Goal: Find specific page/section: Find specific page/section

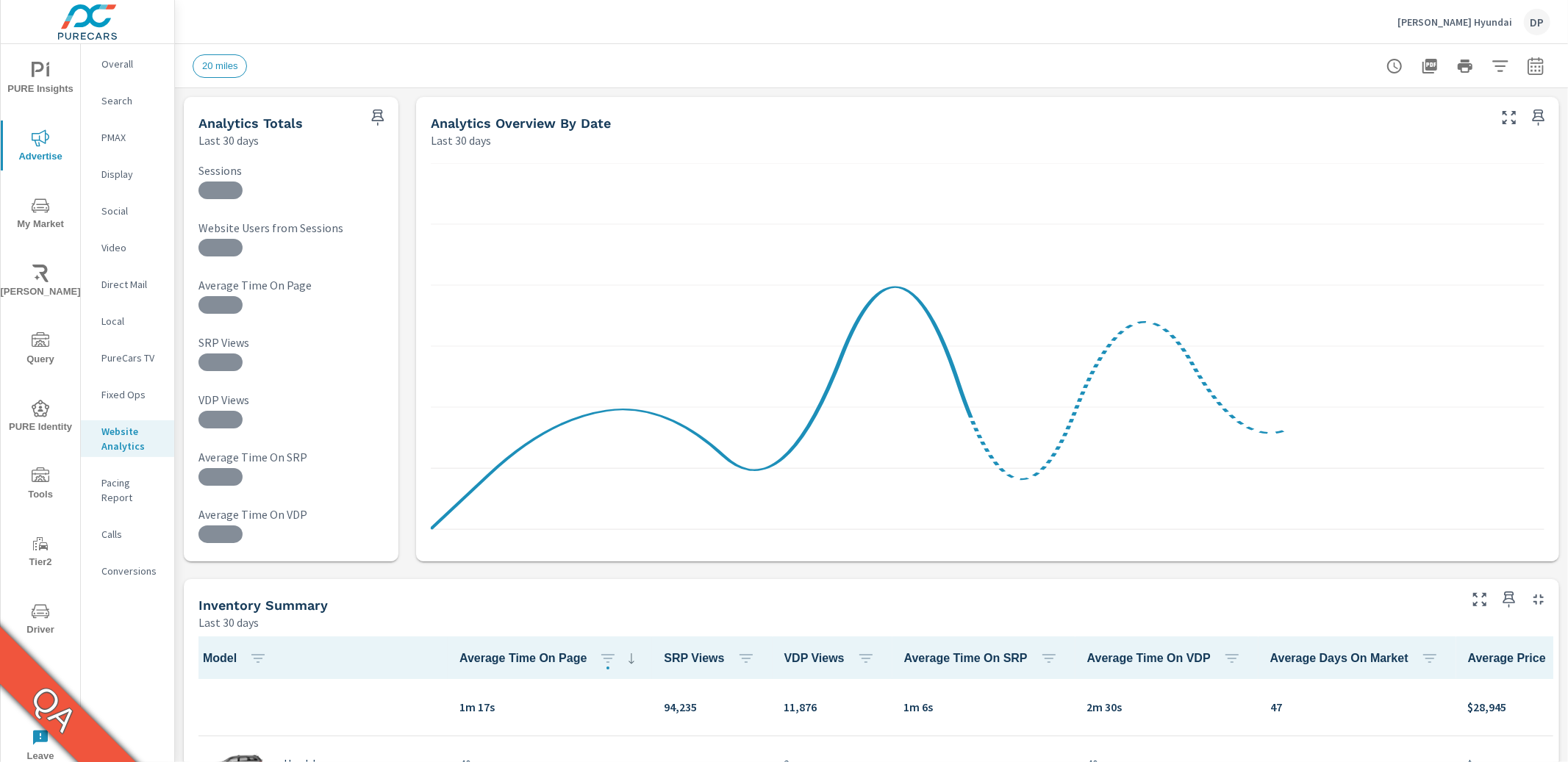
scroll to position [1, 0]
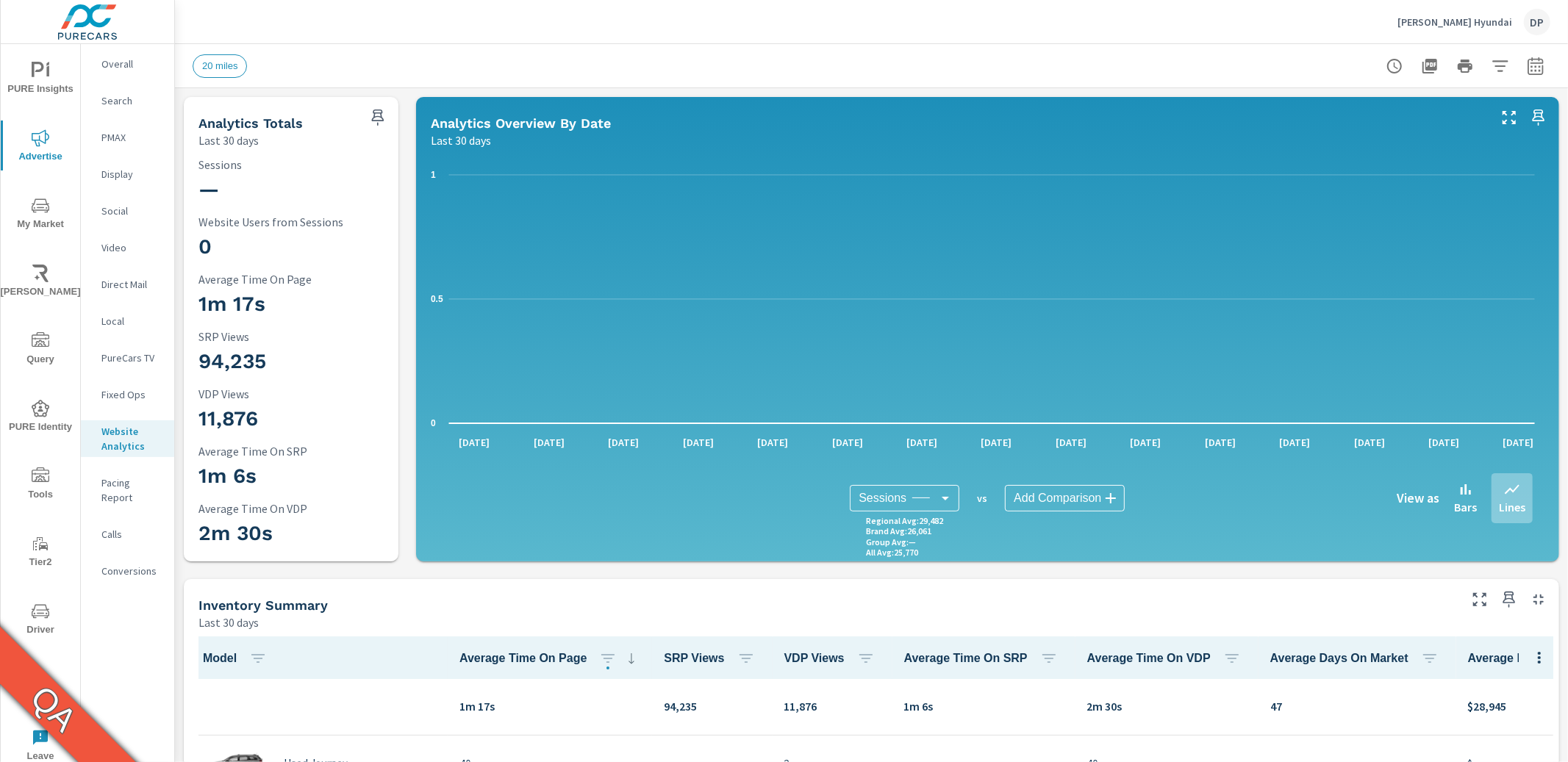
click at [1534, 18] on div "DP" at bounding box center [1537, 21] width 27 height 27
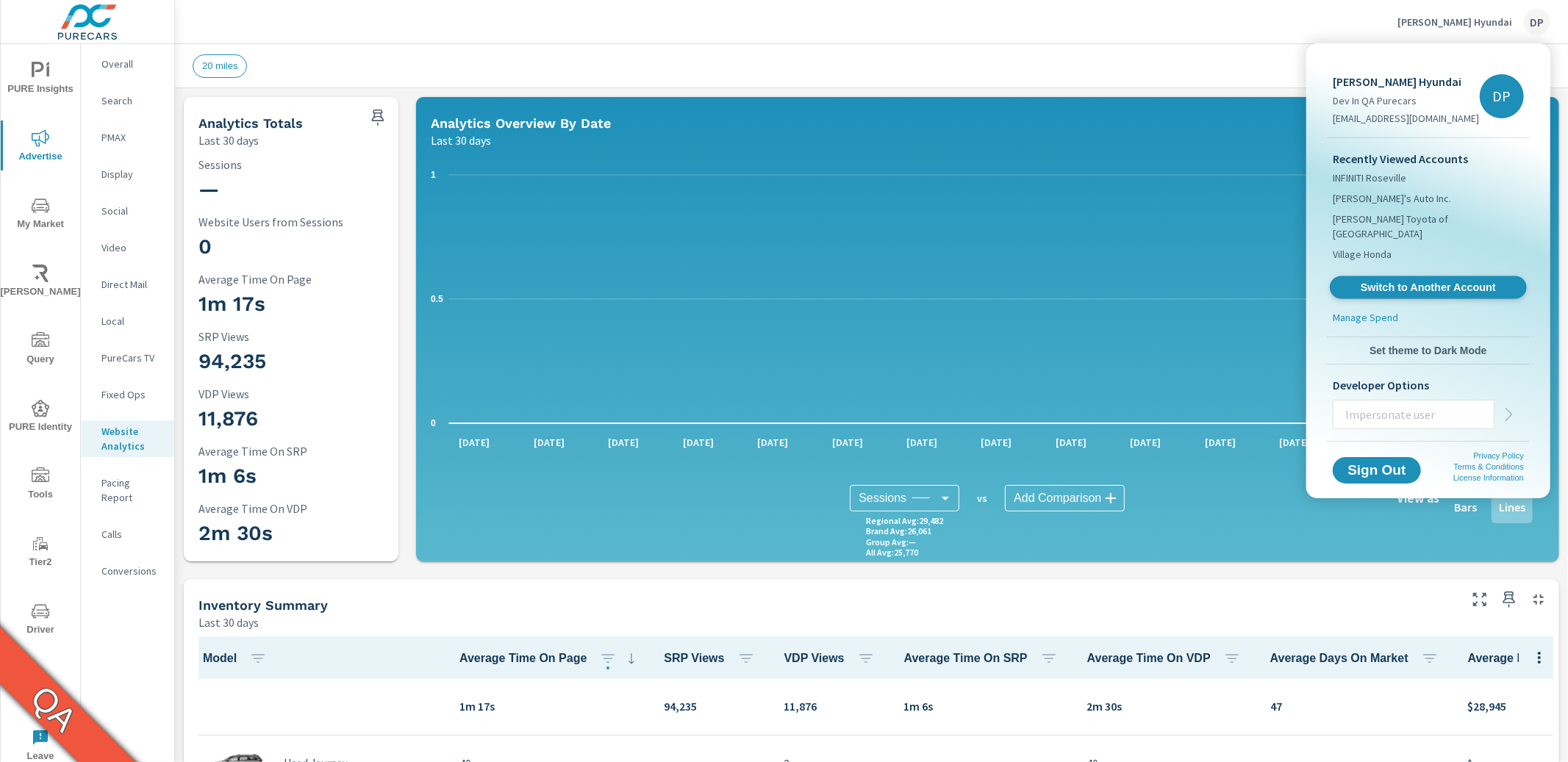
click at [1467, 281] on span "Switch to Another Account" at bounding box center [1428, 288] width 180 height 14
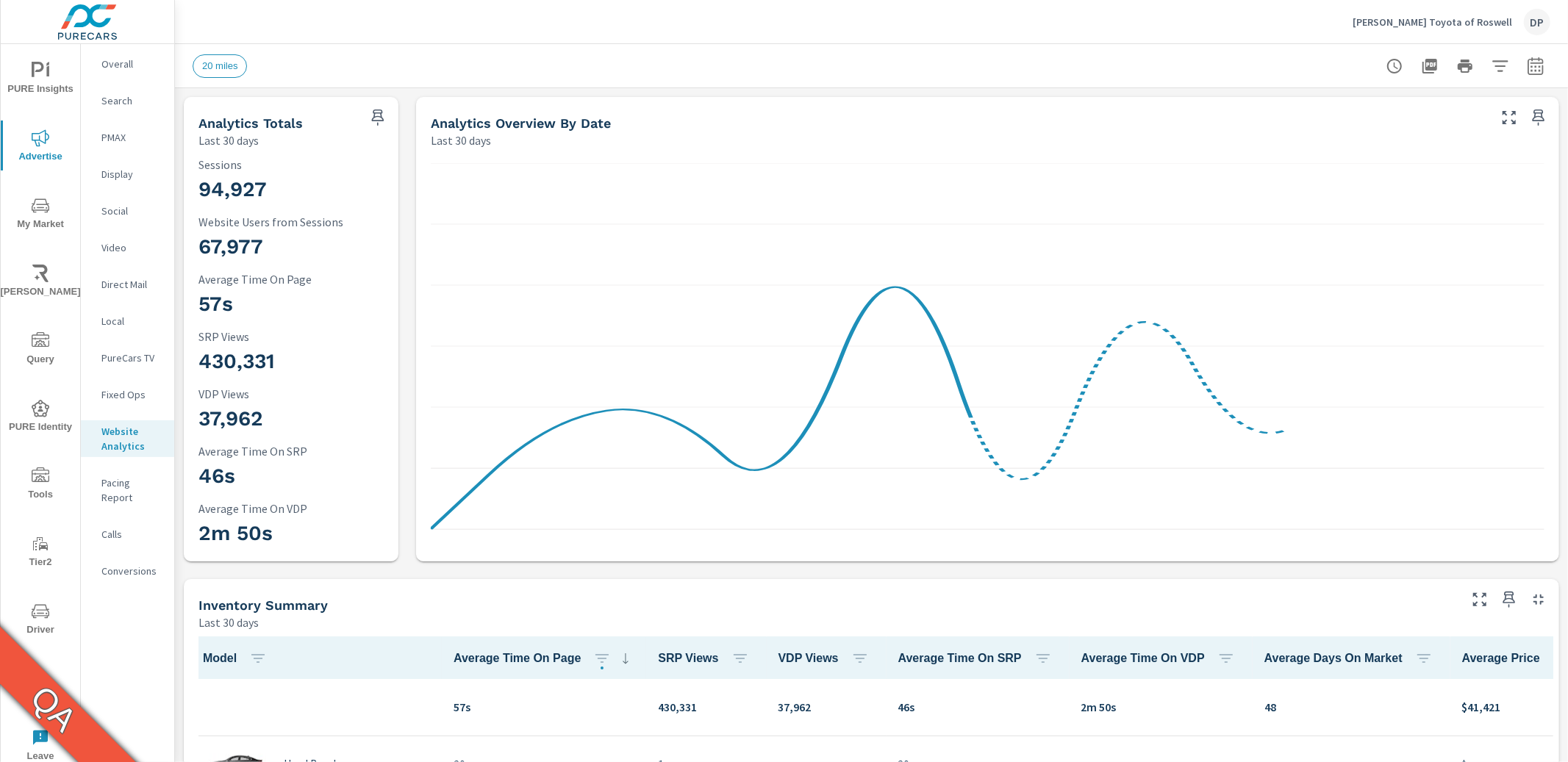
scroll to position [1, 0]
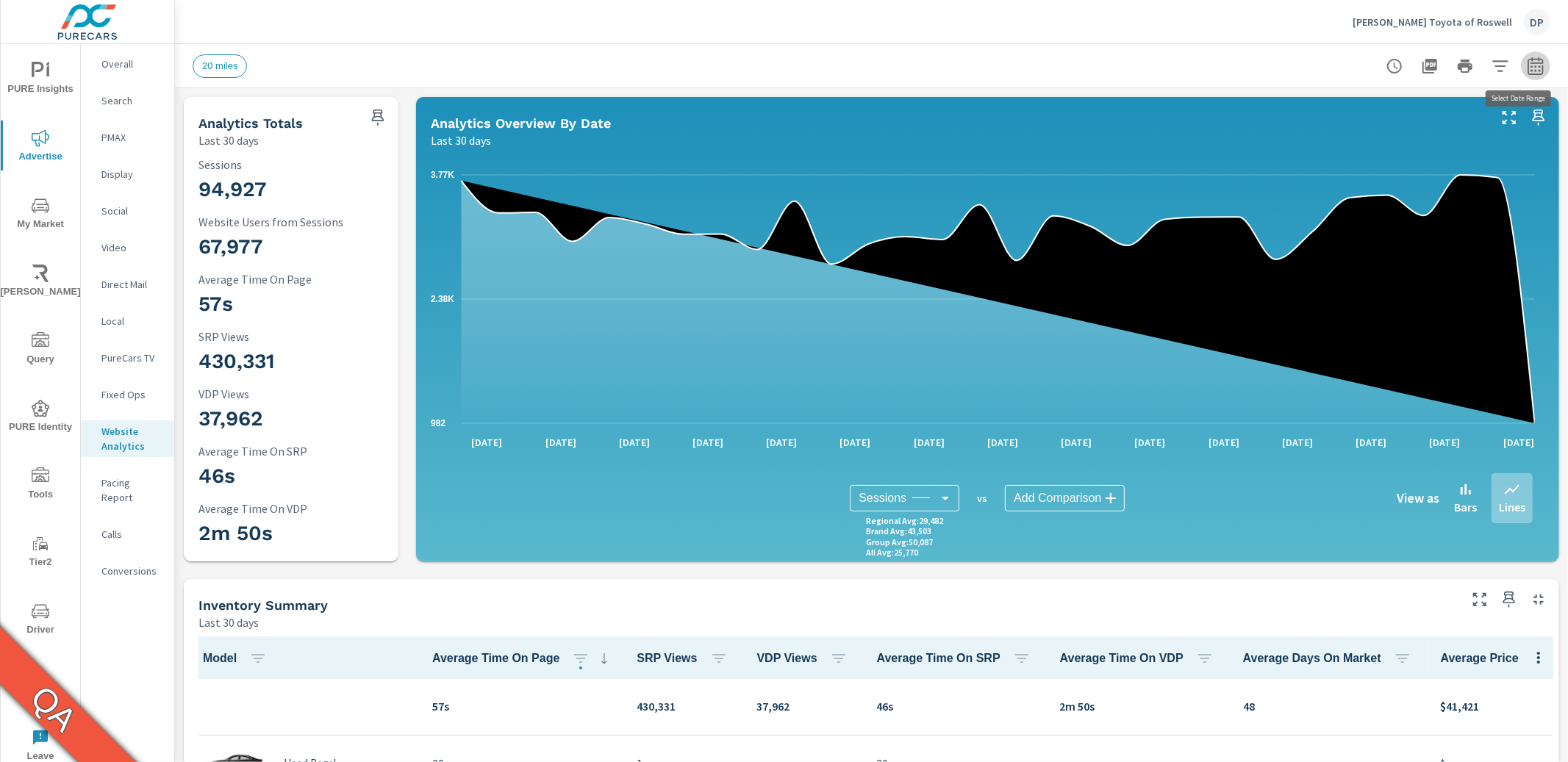
click at [1532, 69] on icon "button" at bounding box center [1535, 66] width 18 height 18
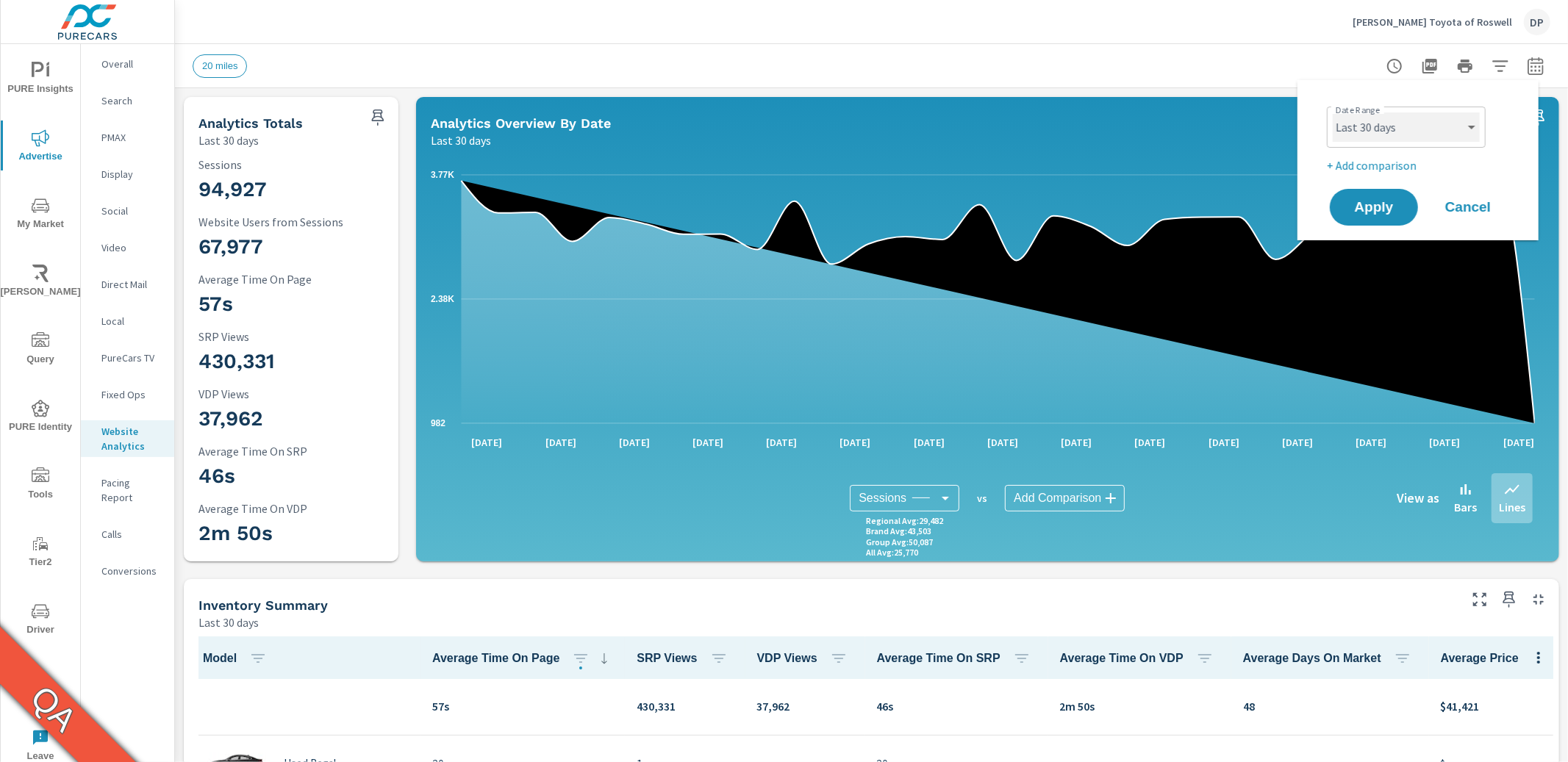
click at [1430, 127] on select "Custom Yesterday Last week Last 7 days Last 14 days Last 30 days Last 45 days L…" at bounding box center [1406, 127] width 147 height 29
select select "Last month"
click at [1391, 216] on button "Apply" at bounding box center [1374, 207] width 91 height 38
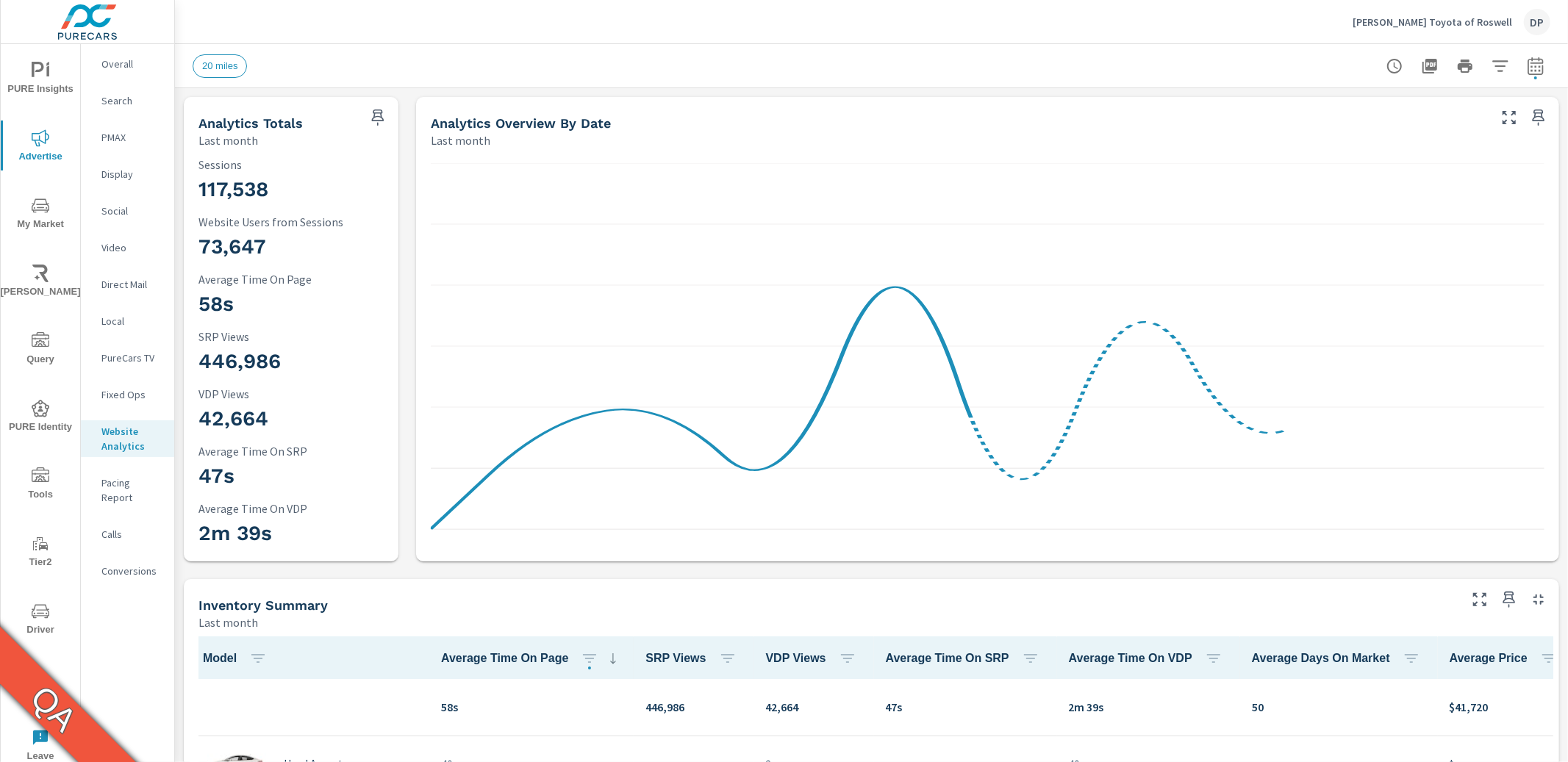
scroll to position [1, 0]
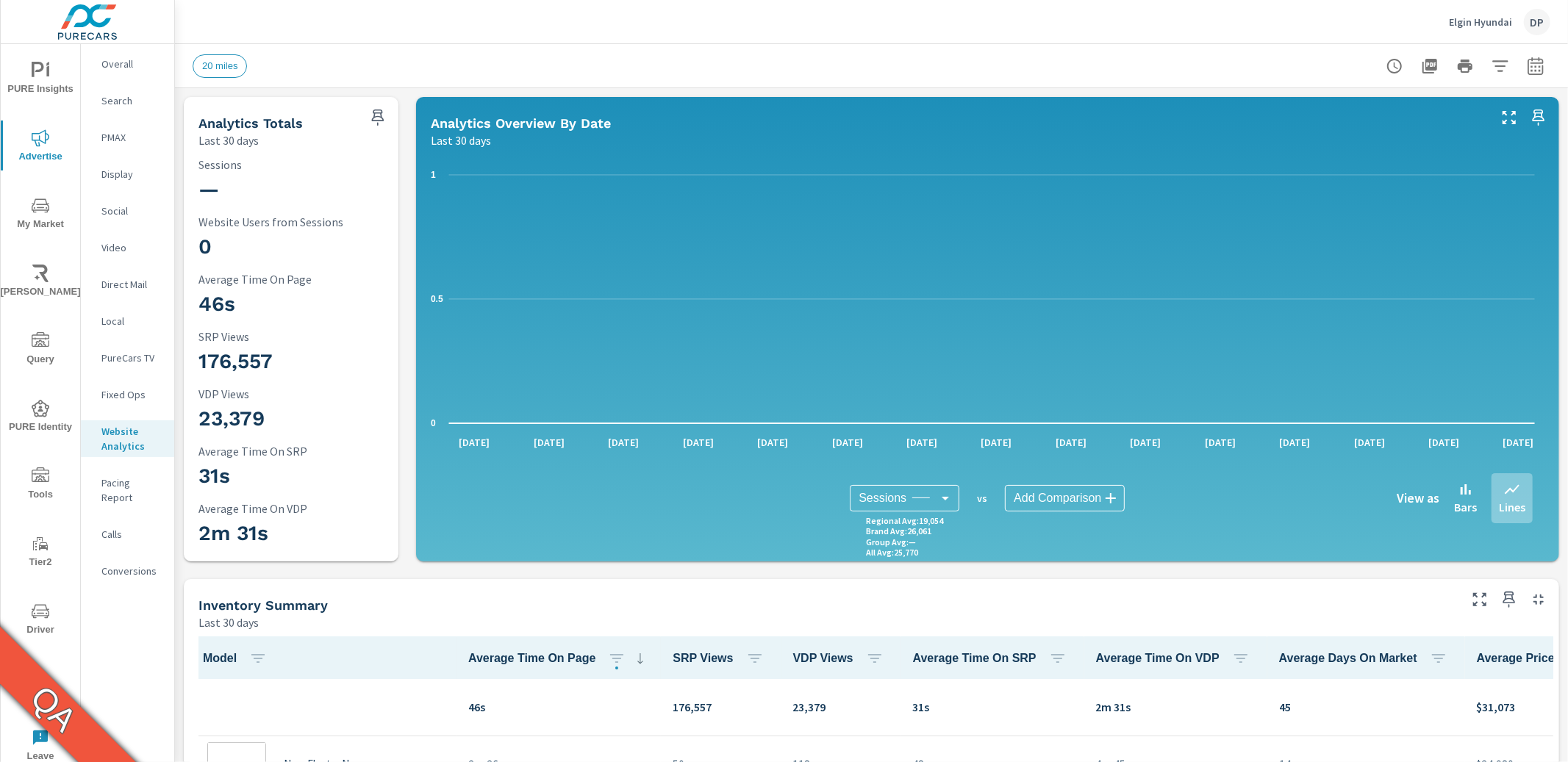
scroll to position [1, 0]
click at [1527, 68] on icon "button" at bounding box center [1535, 66] width 18 height 18
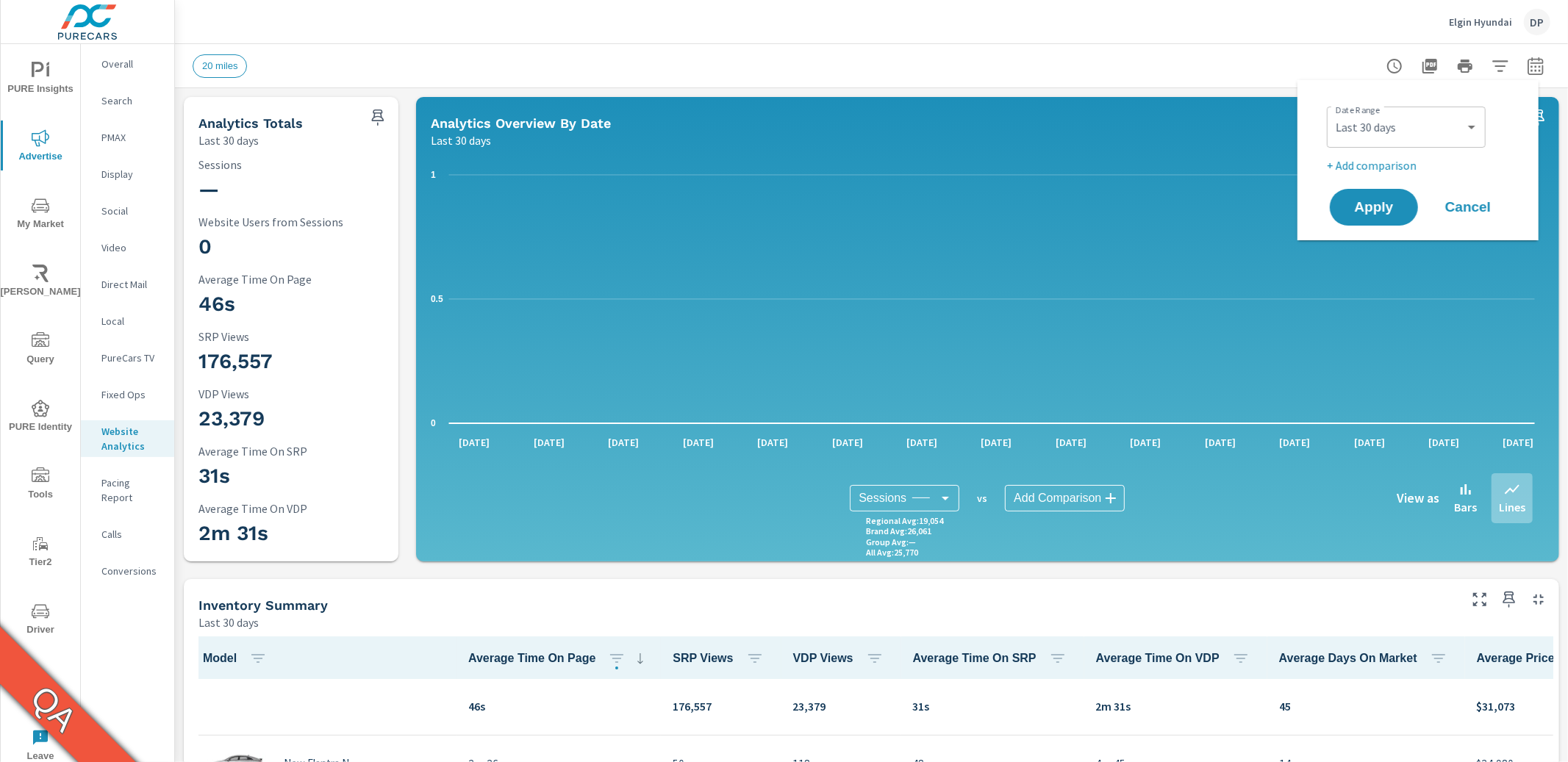
scroll to position [3, 0]
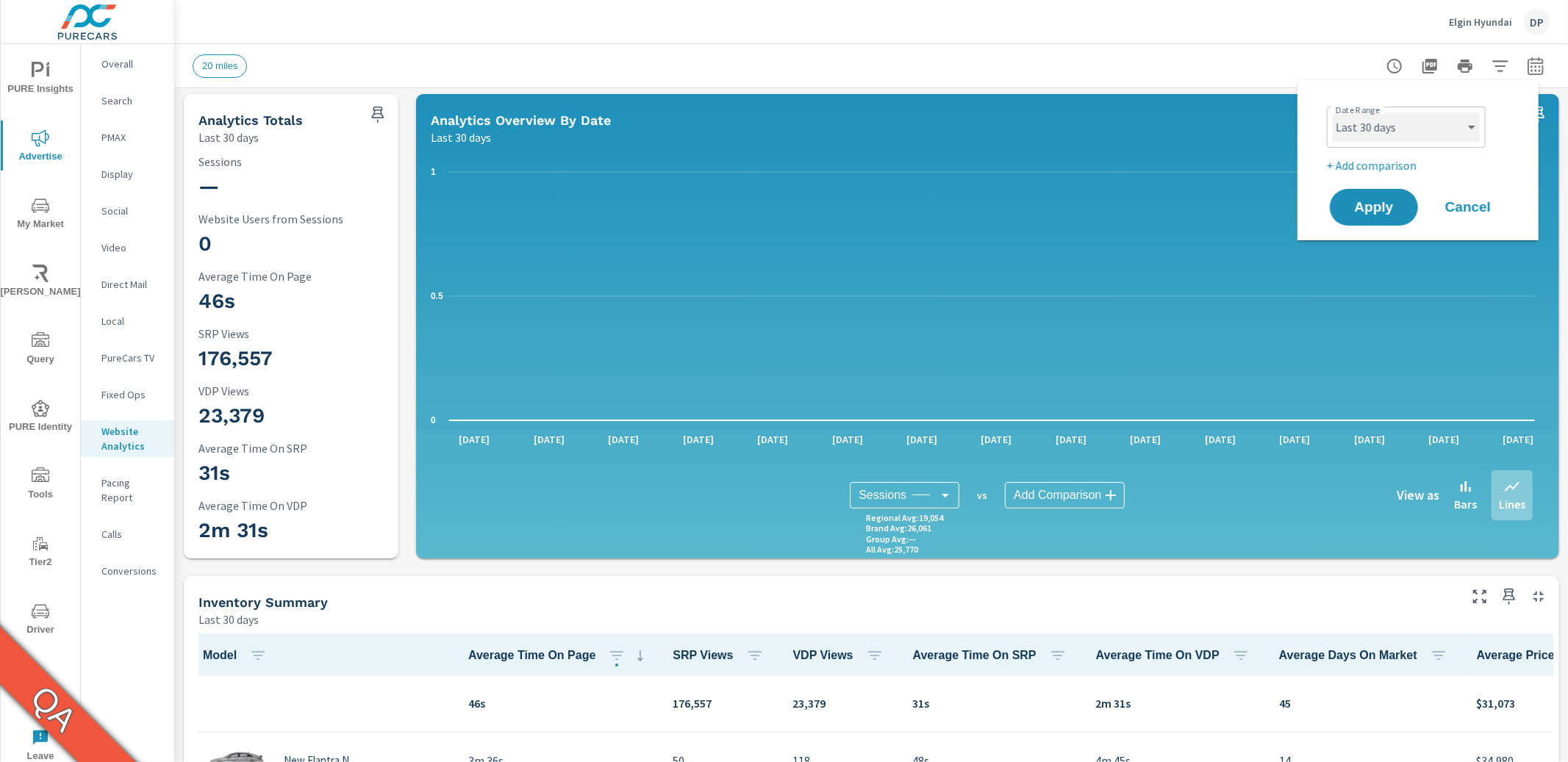
click at [1443, 115] on select "Custom Yesterday Last week Last 7 days Last 14 days Last 30 days Last 45 days L…" at bounding box center [1406, 127] width 147 height 29
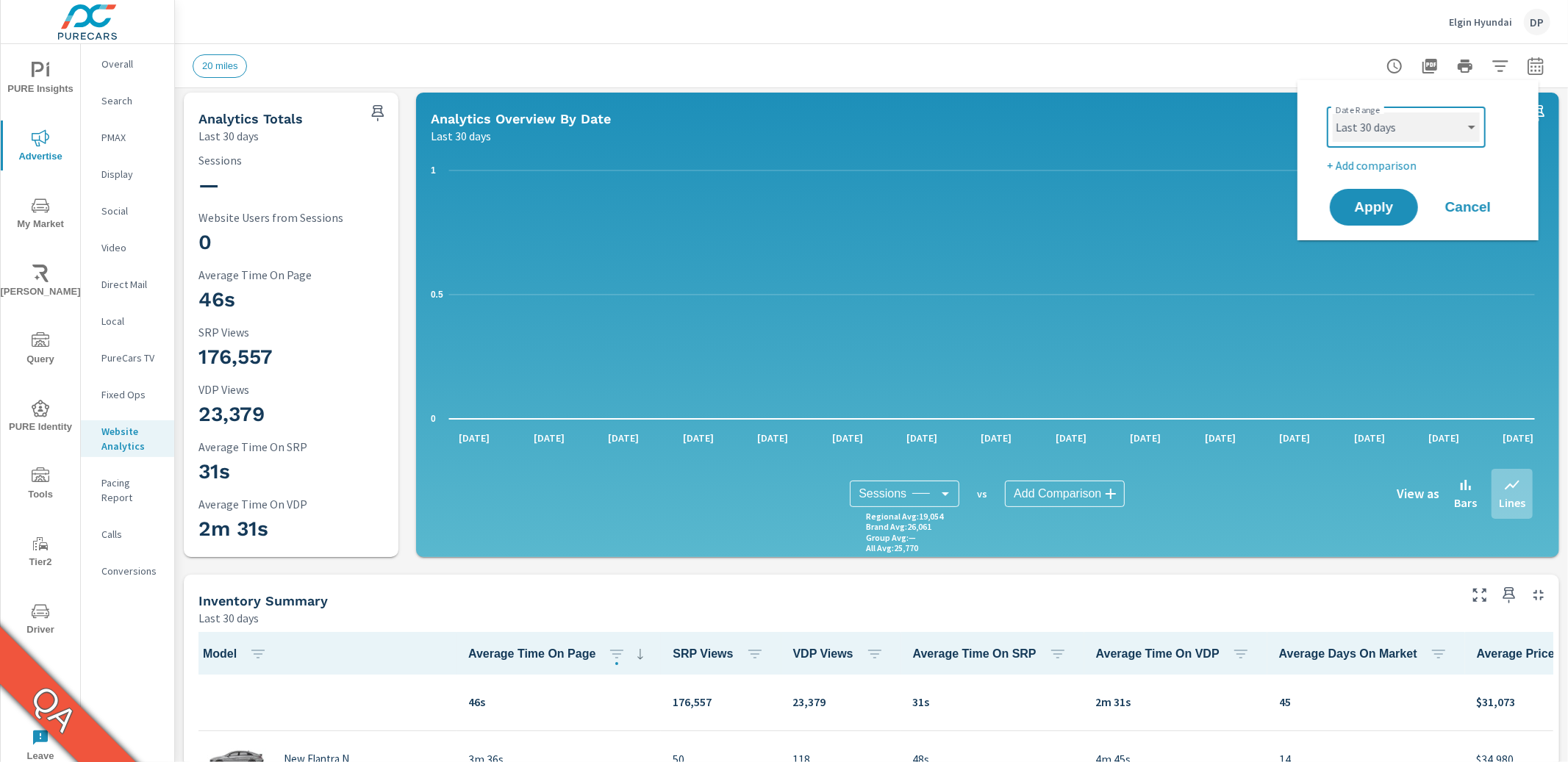
select select "Last month"
click at [1369, 213] on span "Apply" at bounding box center [1374, 208] width 60 height 14
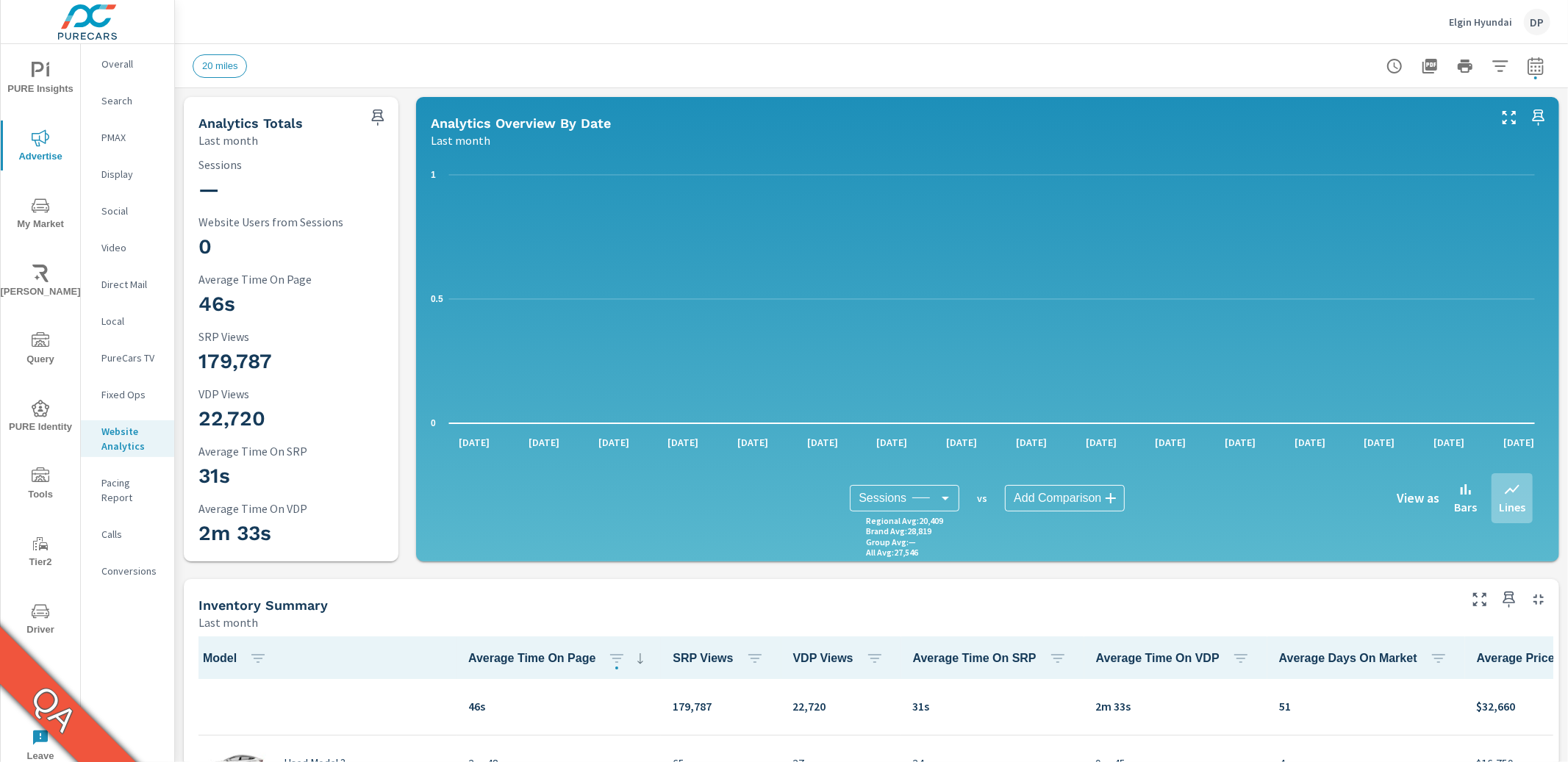
scroll to position [1, 0]
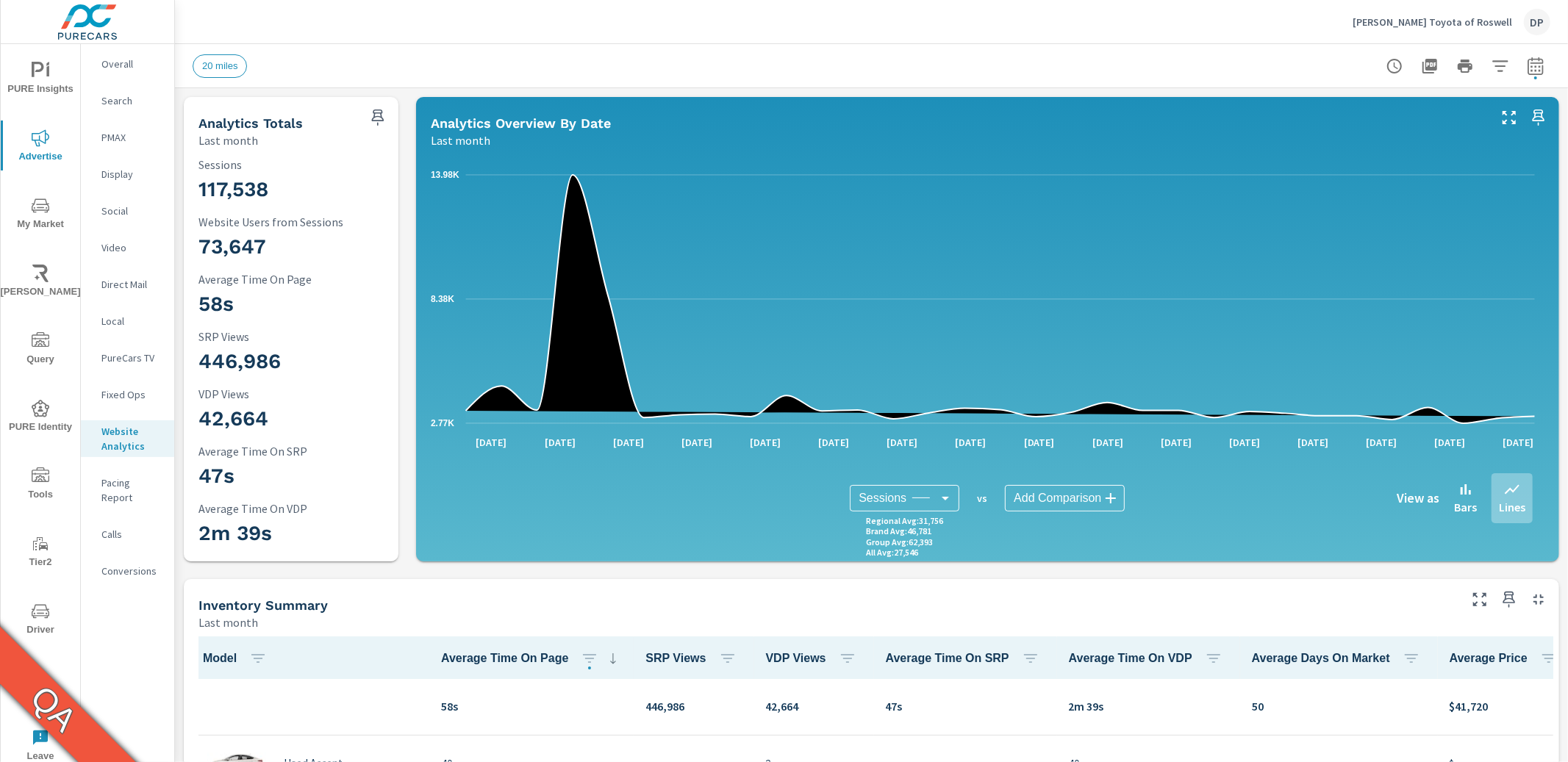
scroll to position [1, 0]
click at [53, 619] on span "Driver" at bounding box center [40, 621] width 70 height 36
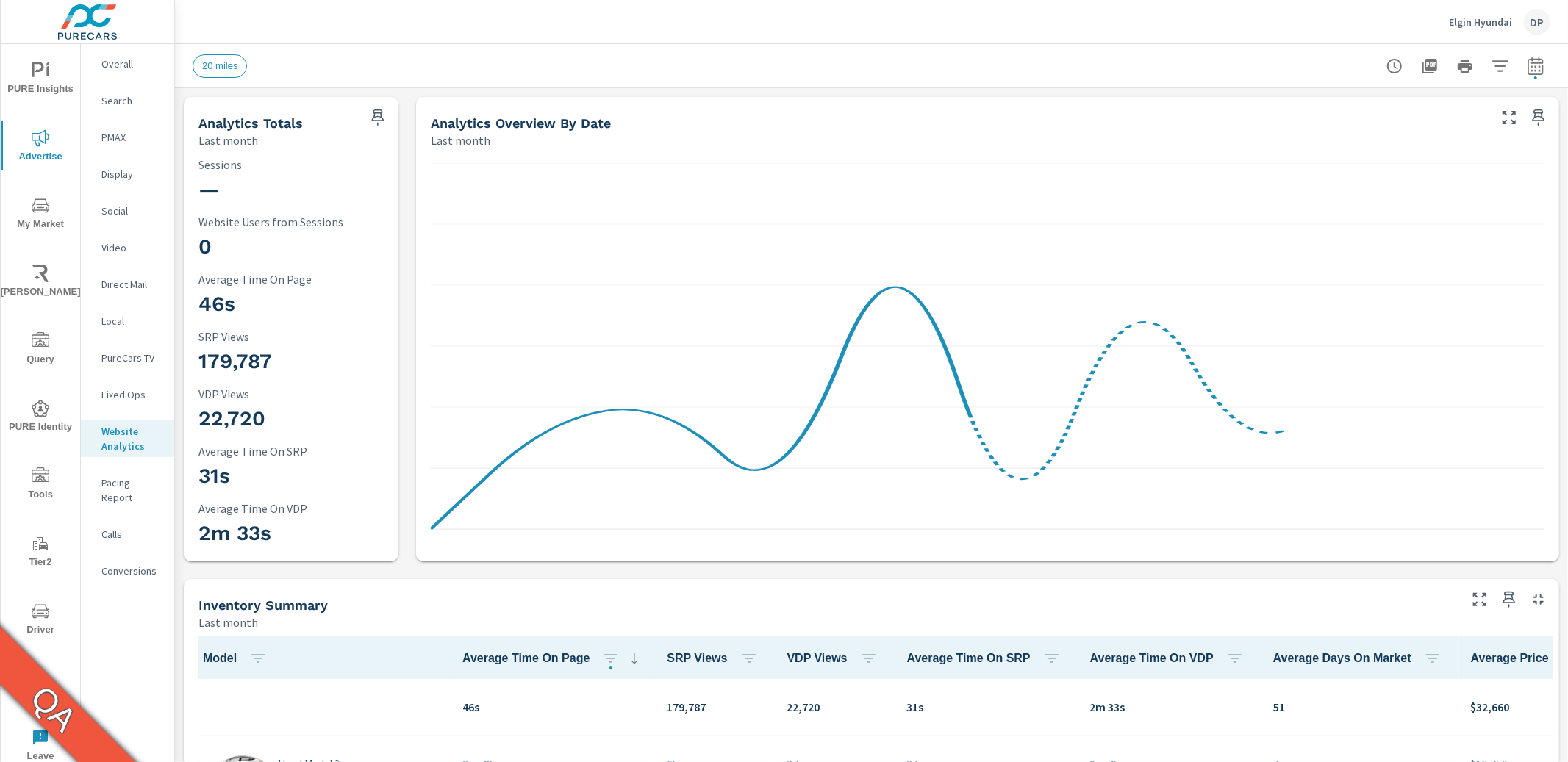
scroll to position [1, 0]
click at [904, 55] on button "button" at bounding box center [1535, 66] width 29 height 29
select select "Last month"
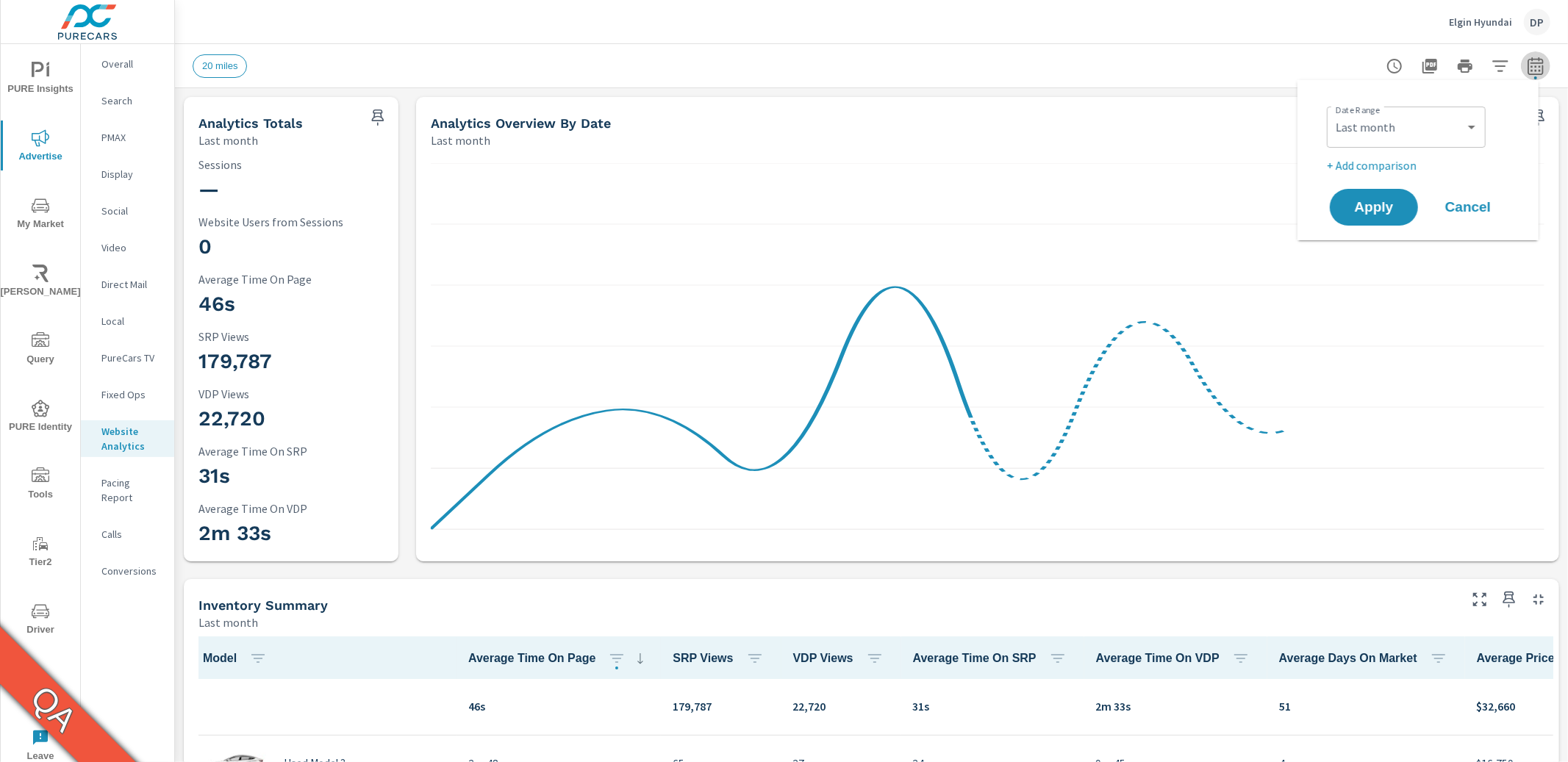
click at [904, 55] on button "button" at bounding box center [1535, 66] width 29 height 29
